Goal: Book appointment/travel/reservation

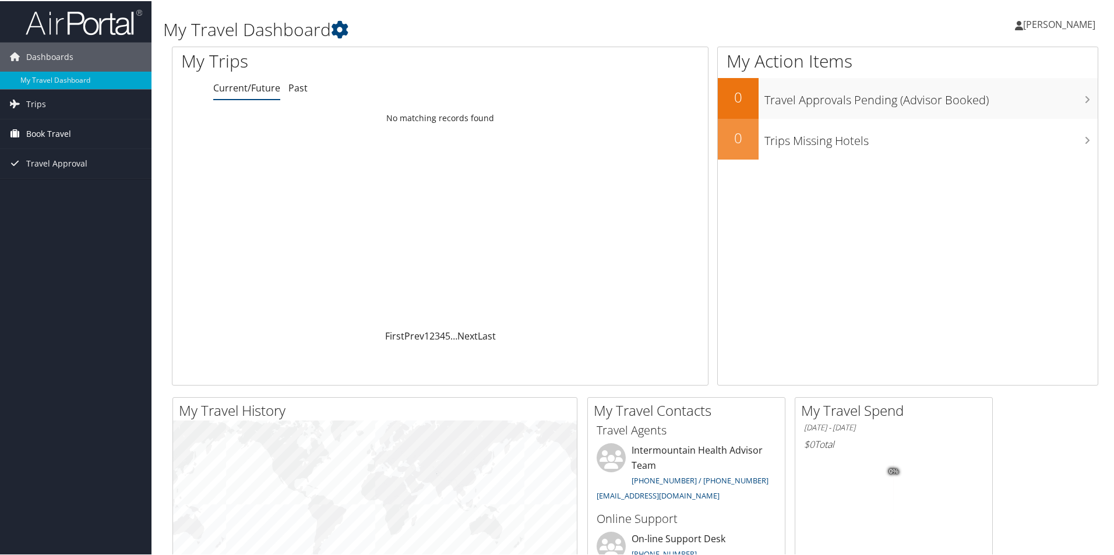
click at [60, 128] on span "Book Travel" at bounding box center [48, 132] width 45 height 29
click at [52, 155] on link "Agent Booking Request" at bounding box center [76, 155] width 152 height 17
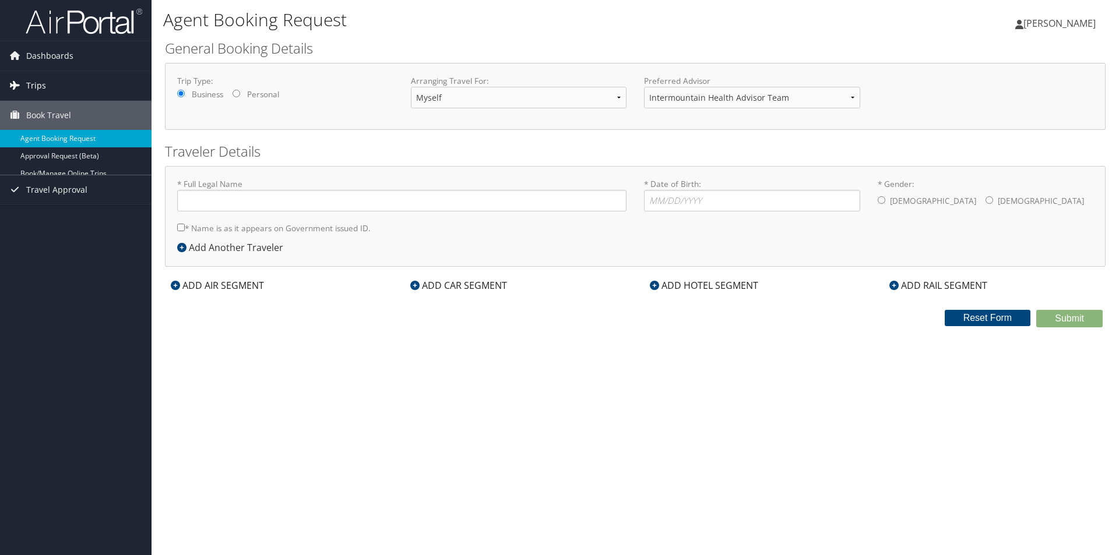
type input "Lana Lanette Martin"
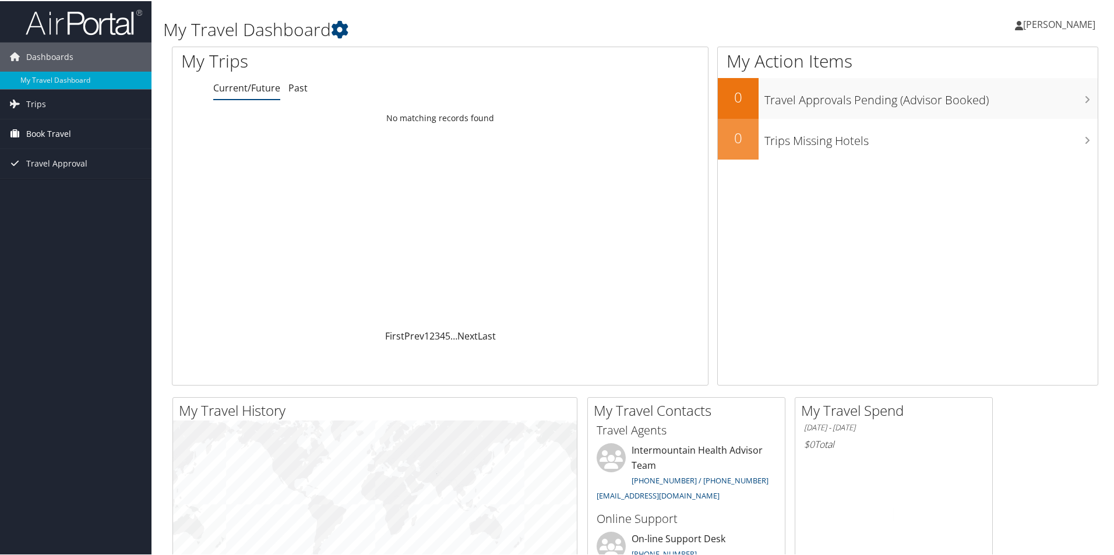
click at [34, 133] on span "Book Travel" at bounding box center [48, 132] width 45 height 29
click at [33, 191] on link "Book/Manage Online Trips" at bounding box center [76, 190] width 152 height 17
